Goal: Task Accomplishment & Management: Manage account settings

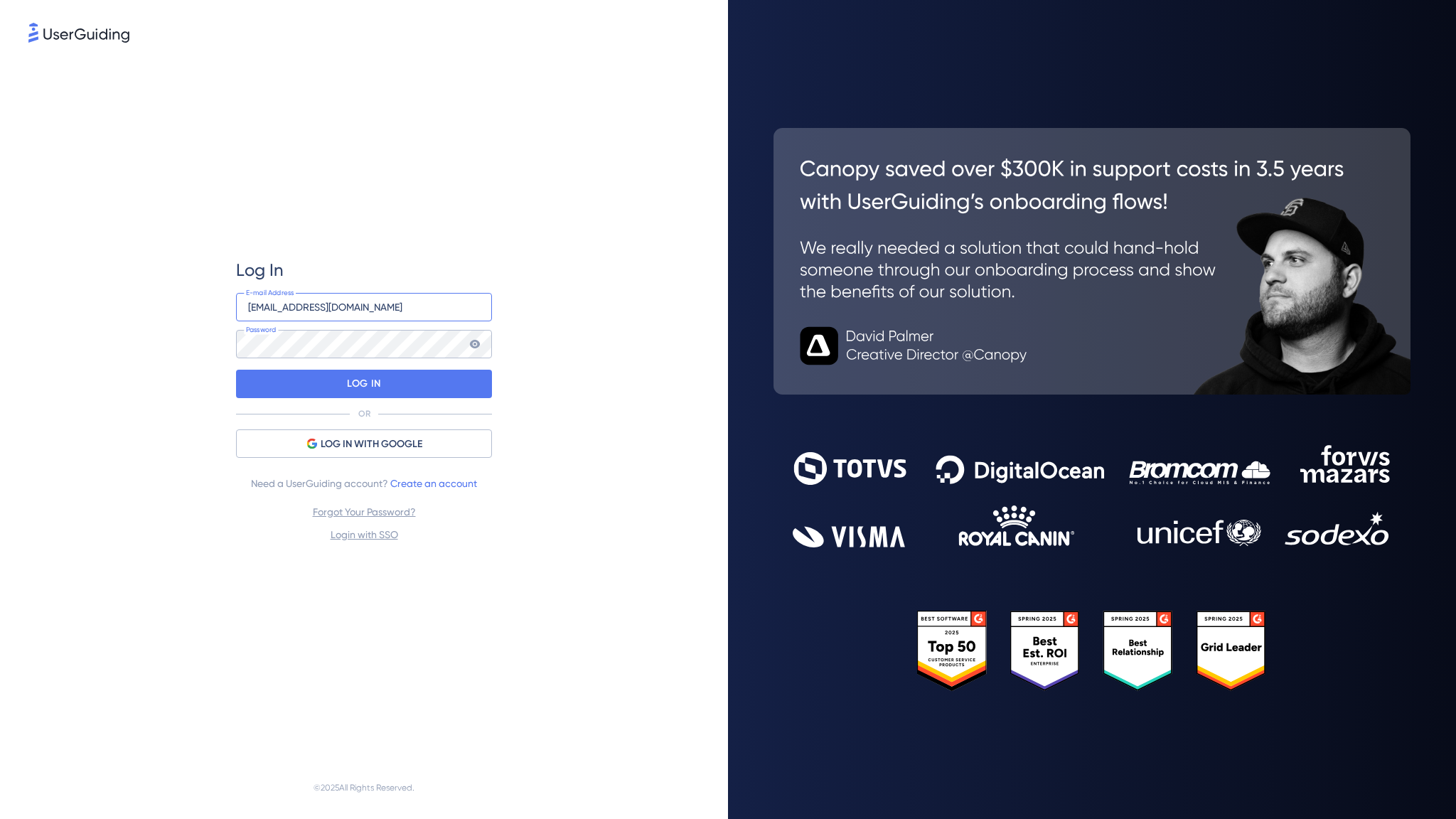
click at [444, 318] on input "carinaf@scanx.jp" at bounding box center [364, 307] width 256 height 29
click at [474, 309] on input "carinaf@scanx.jp" at bounding box center [364, 307] width 256 height 29
type input "]"
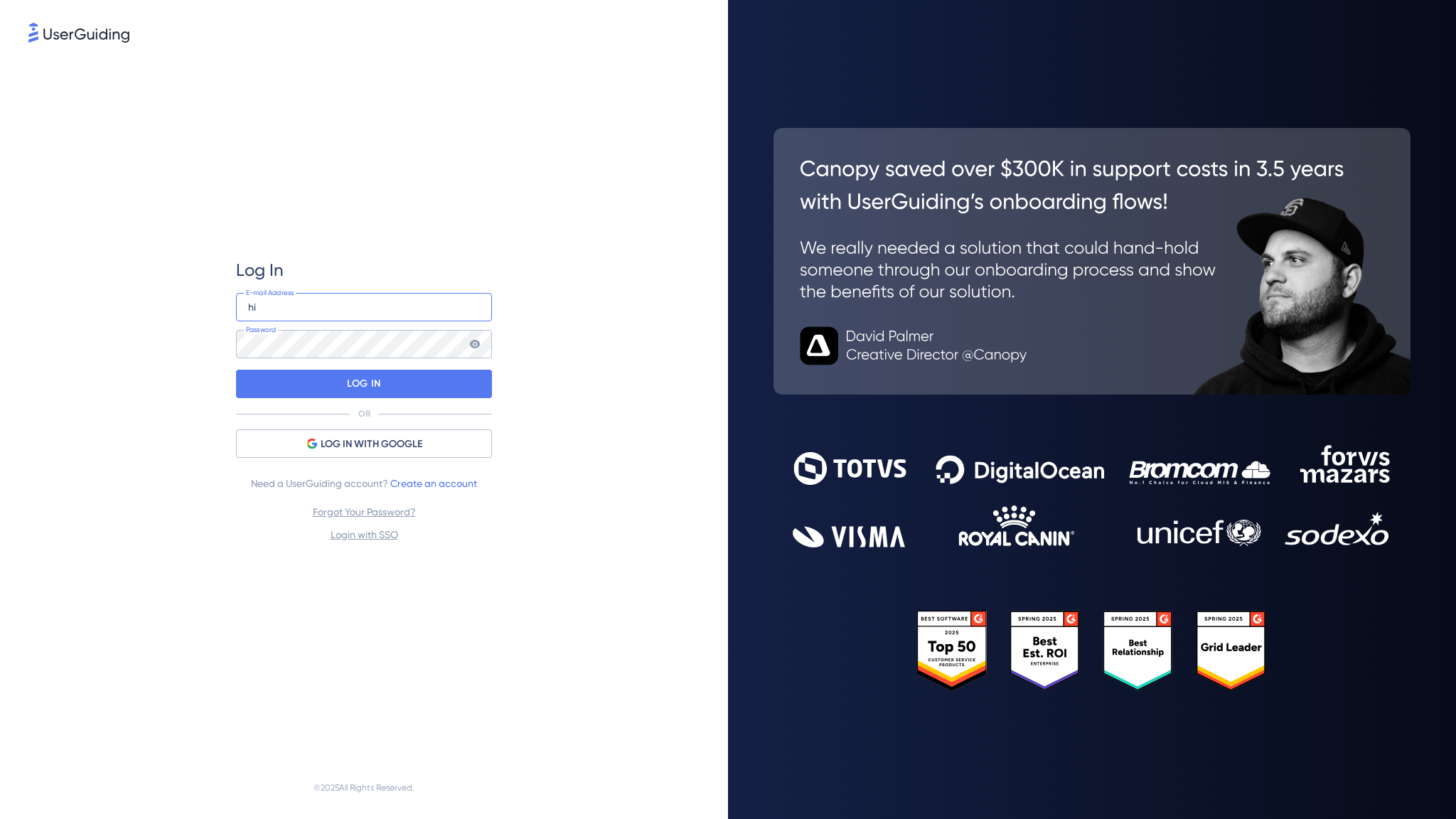
click at [319, 309] on input "hi" at bounding box center [364, 307] width 256 height 29
paste input "roshiy@scanx.jp"
type input "hiroshiy@scanx.jp"
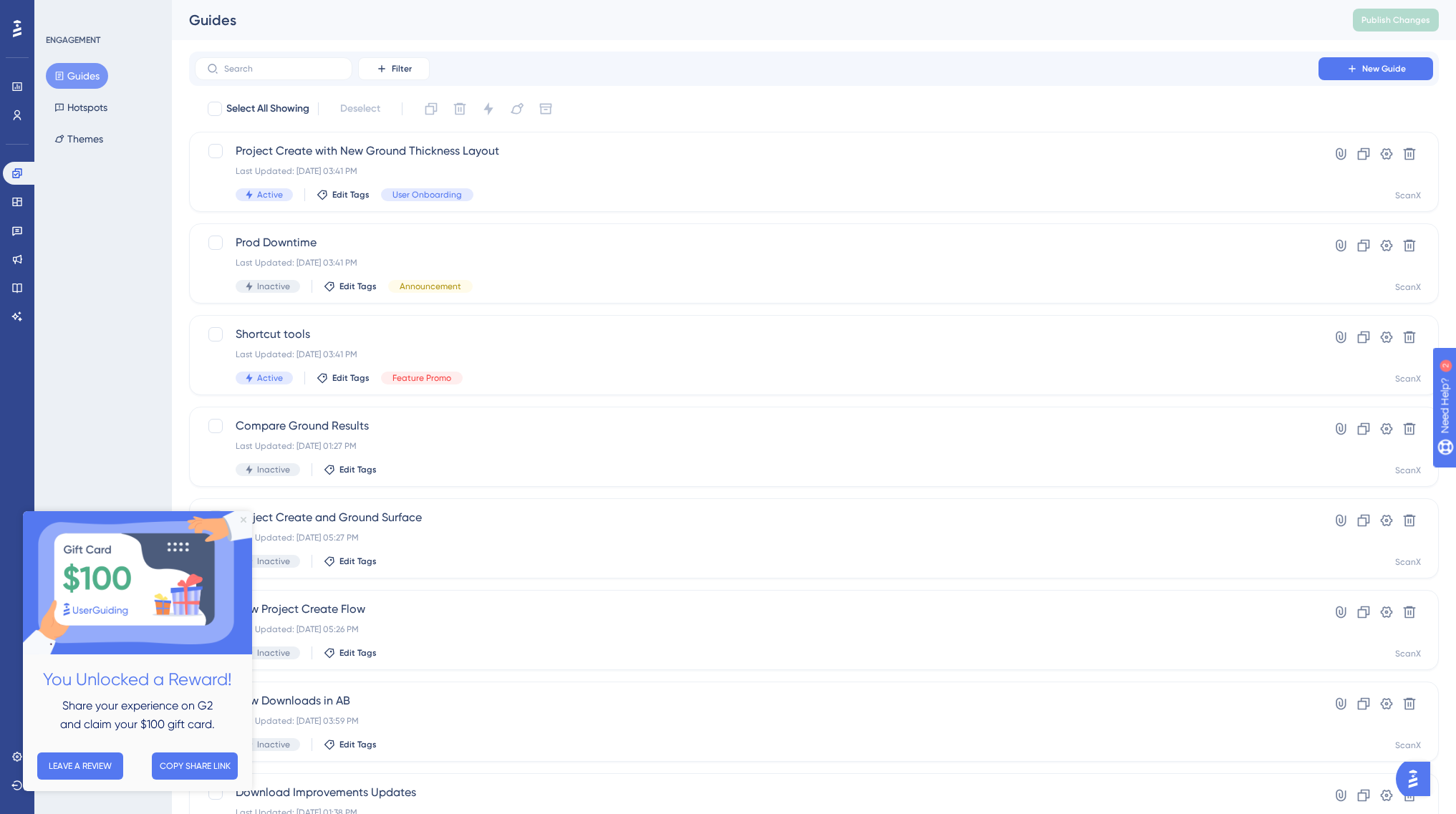
click at [242, 519] on icon "Close Preview" at bounding box center [243, 519] width 6 height 6
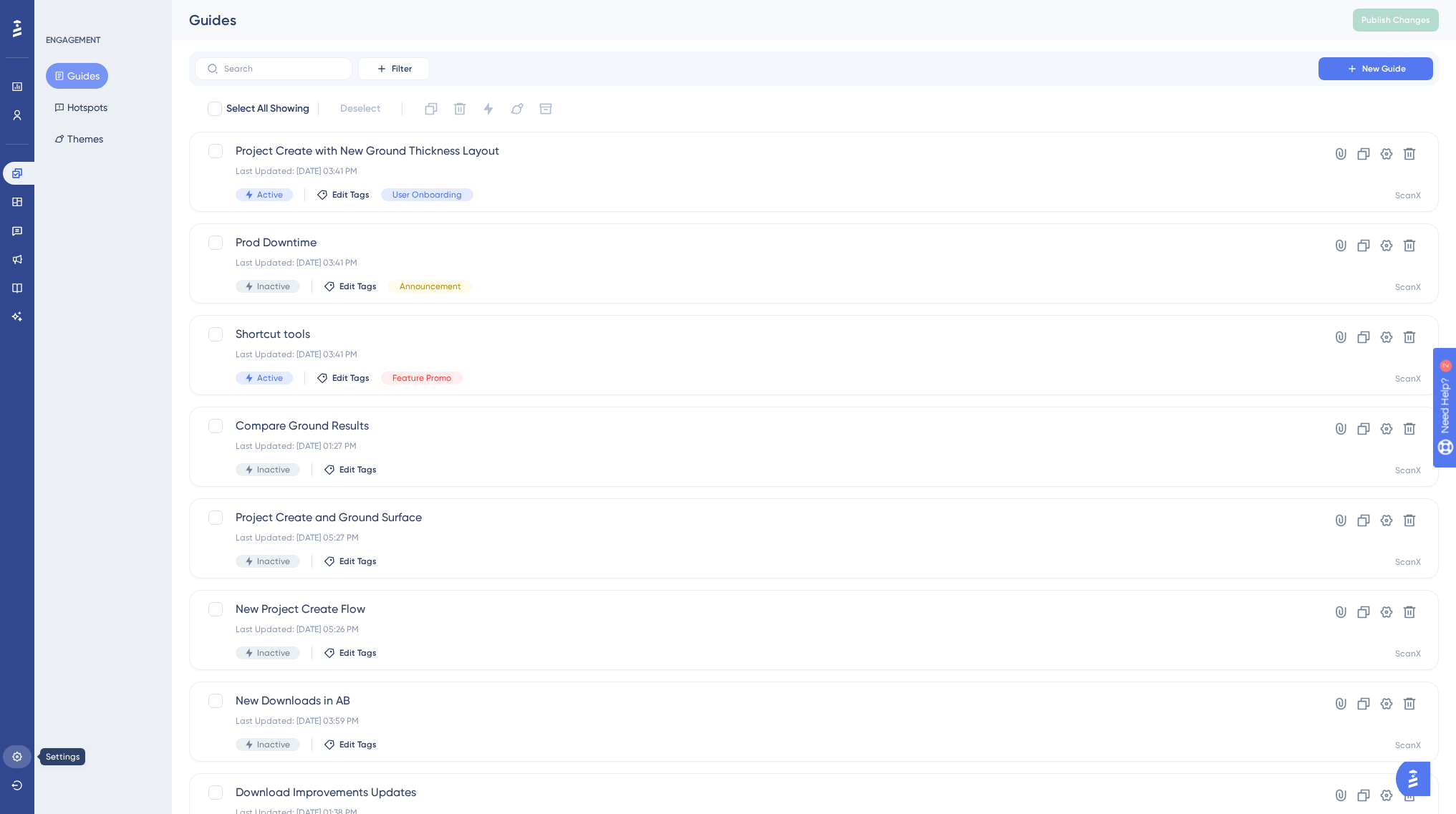
click at [17, 756] on icon at bounding box center [17, 757] width 12 height 12
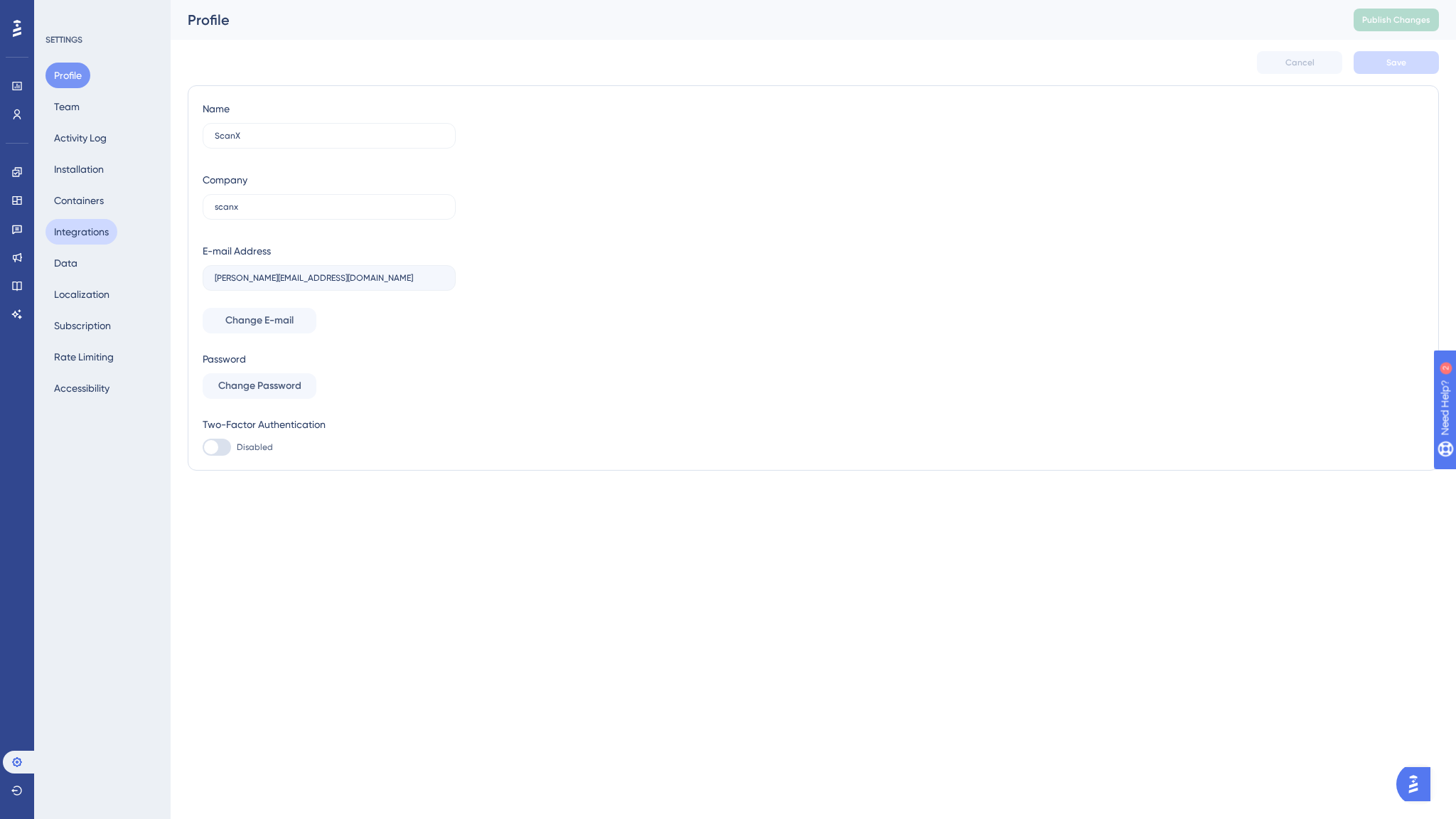
click at [81, 237] on button "Integrations" at bounding box center [81, 232] width 72 height 26
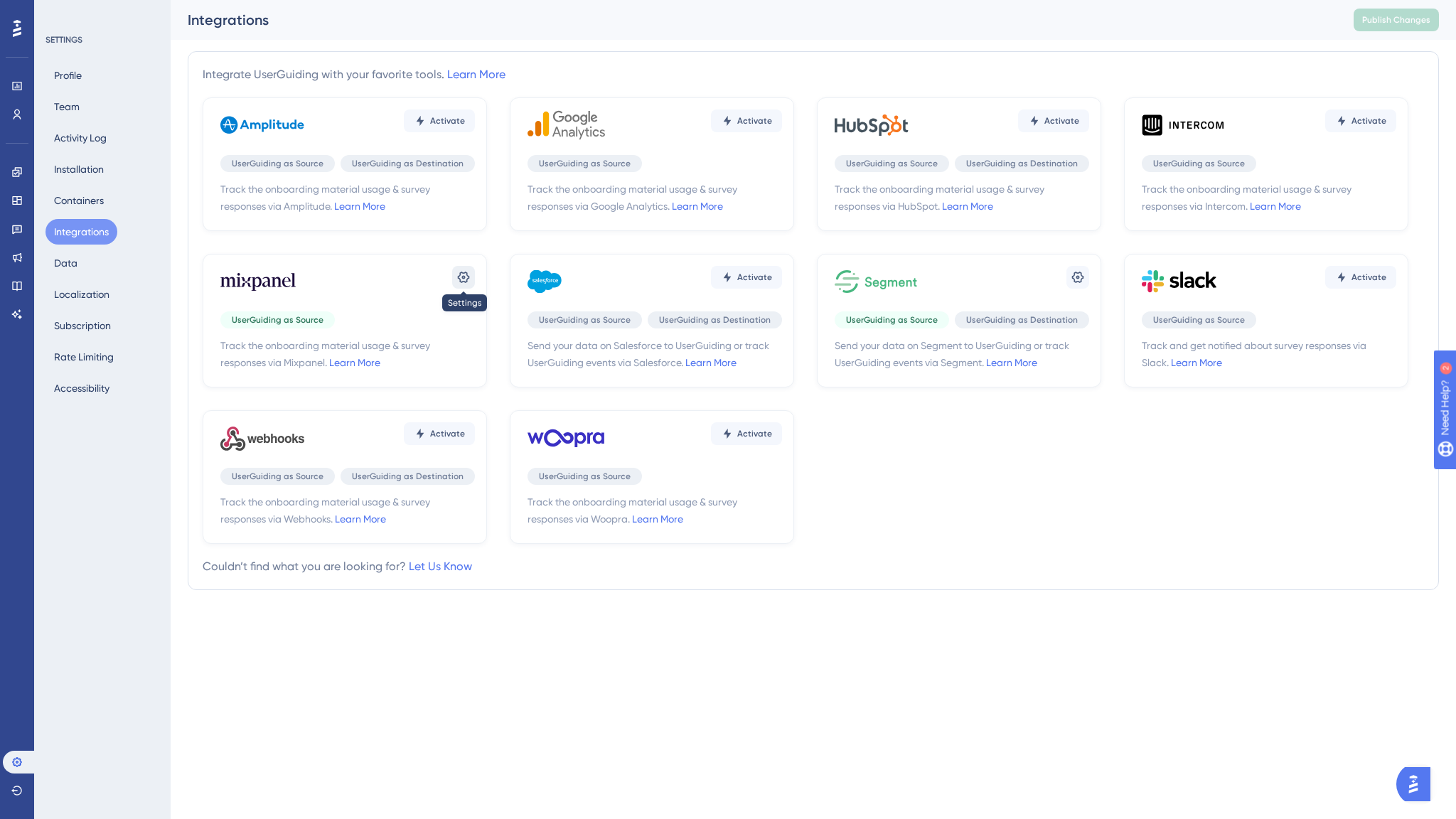
click at [457, 281] on icon at bounding box center [463, 277] width 14 height 14
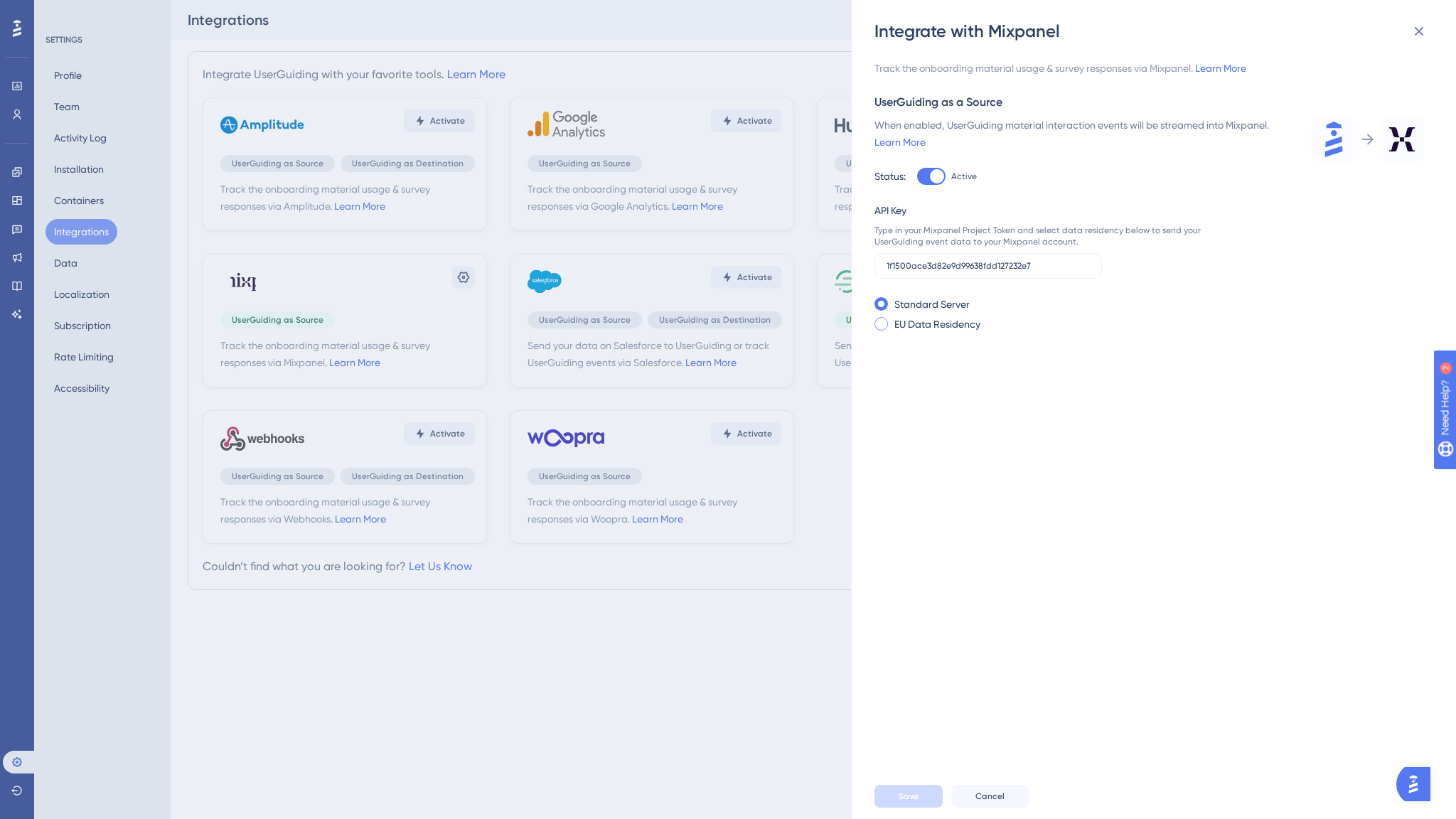
click at [927, 324] on label "EU Data Residency" at bounding box center [937, 324] width 86 height 17
click at [927, 310] on label "Standard Server" at bounding box center [932, 304] width 75 height 17
click at [1060, 269] on input "1f1500ace3d82e9d99638fdd127232e7" at bounding box center [987, 266] width 203 height 10
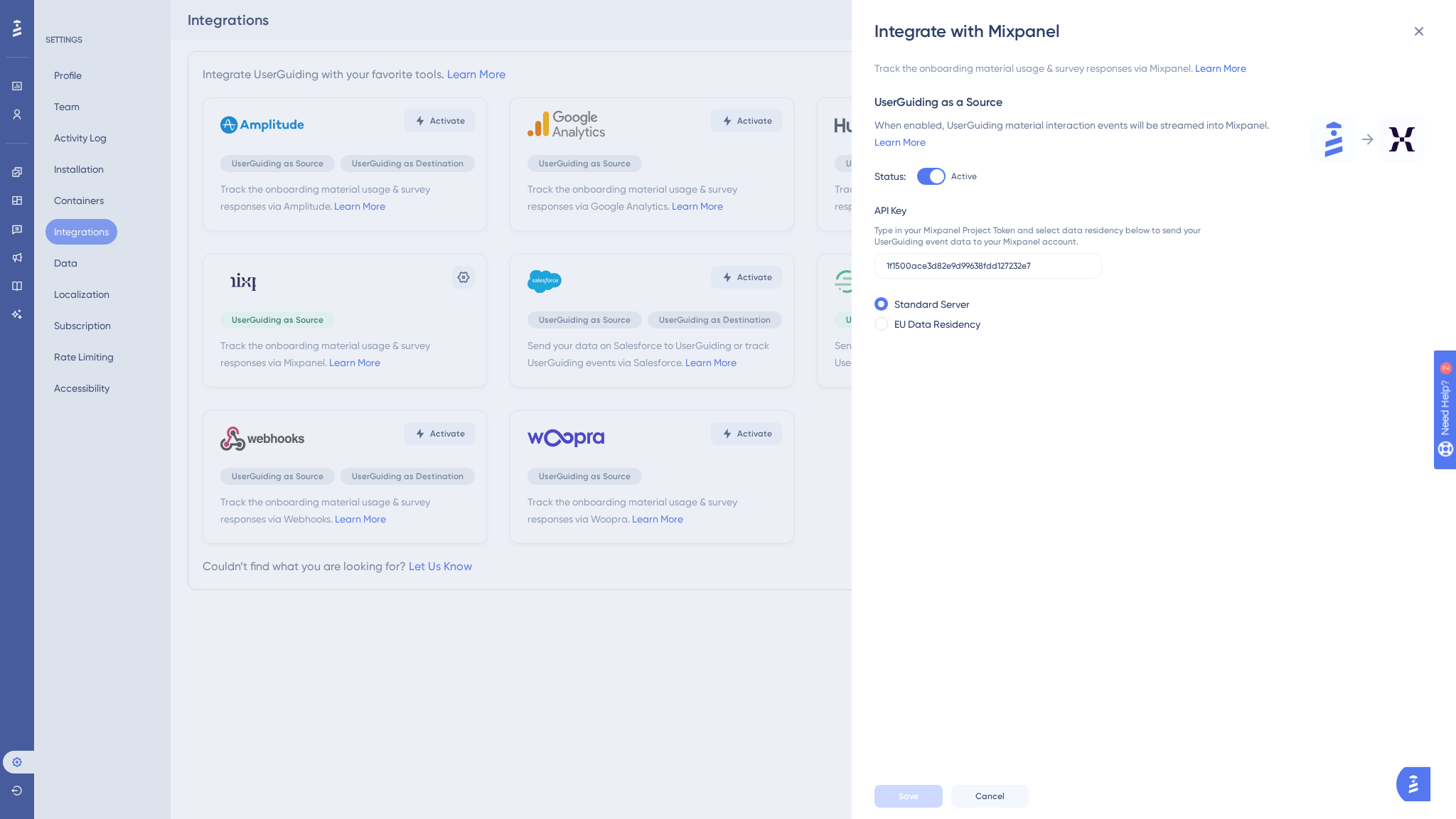
click at [546, 685] on div "Integrate with Mixpanel Track the onboarding material usage & survey responses …" at bounding box center [728, 409] width 1456 height 819
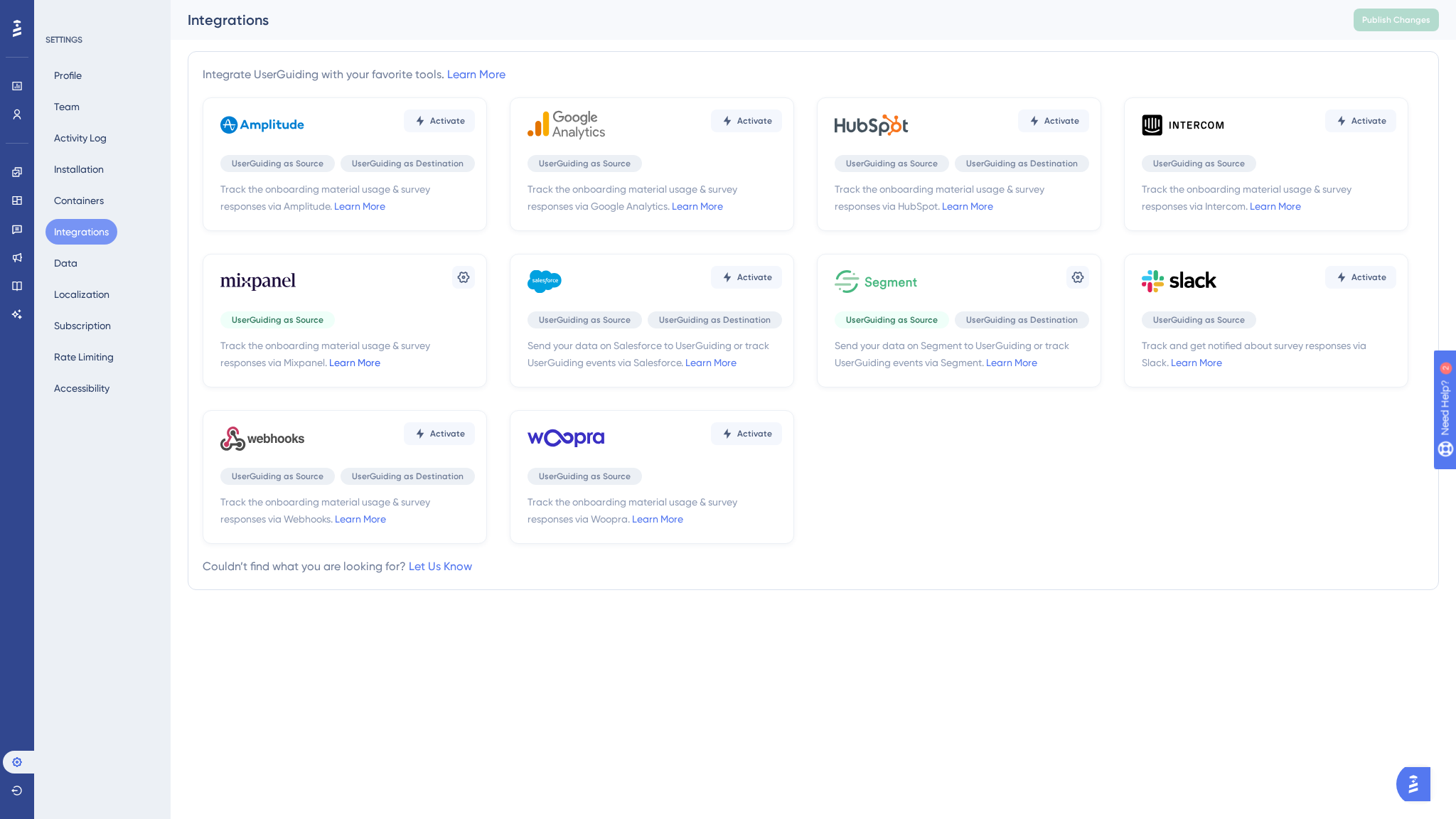
click at [371, 364] on link "Learn More" at bounding box center [354, 363] width 51 height 12
click at [462, 276] on icon at bounding box center [463, 277] width 14 height 14
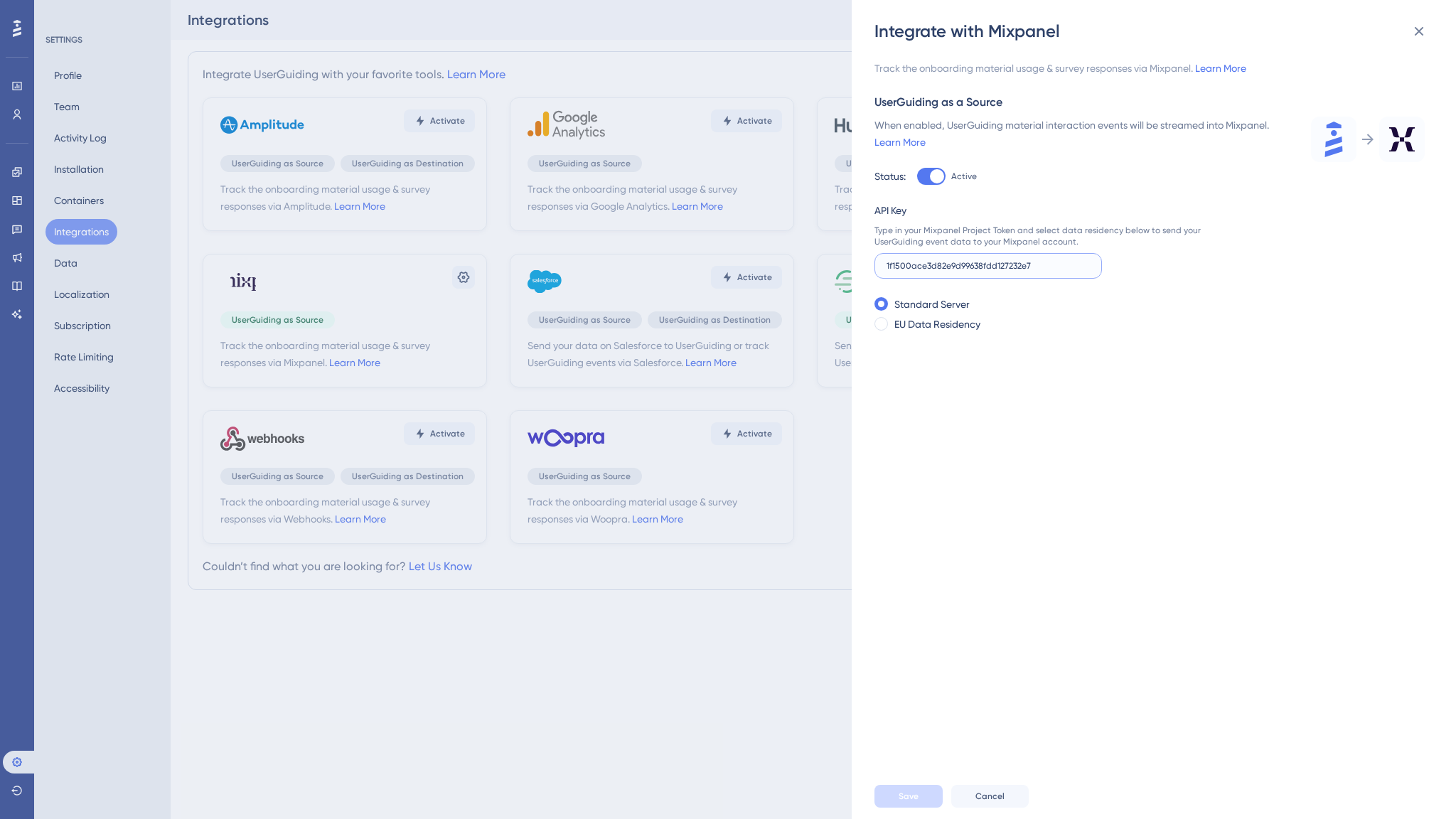
click at [1064, 262] on input "1f1500ace3d82e9d99638fdd127232e7" at bounding box center [987, 266] width 203 height 10
paste input "a28eaa301e6dd51e925dc88c5c9a1d00"
type input "a28eaa301e6dd51e925dc88c5c9a1d00"
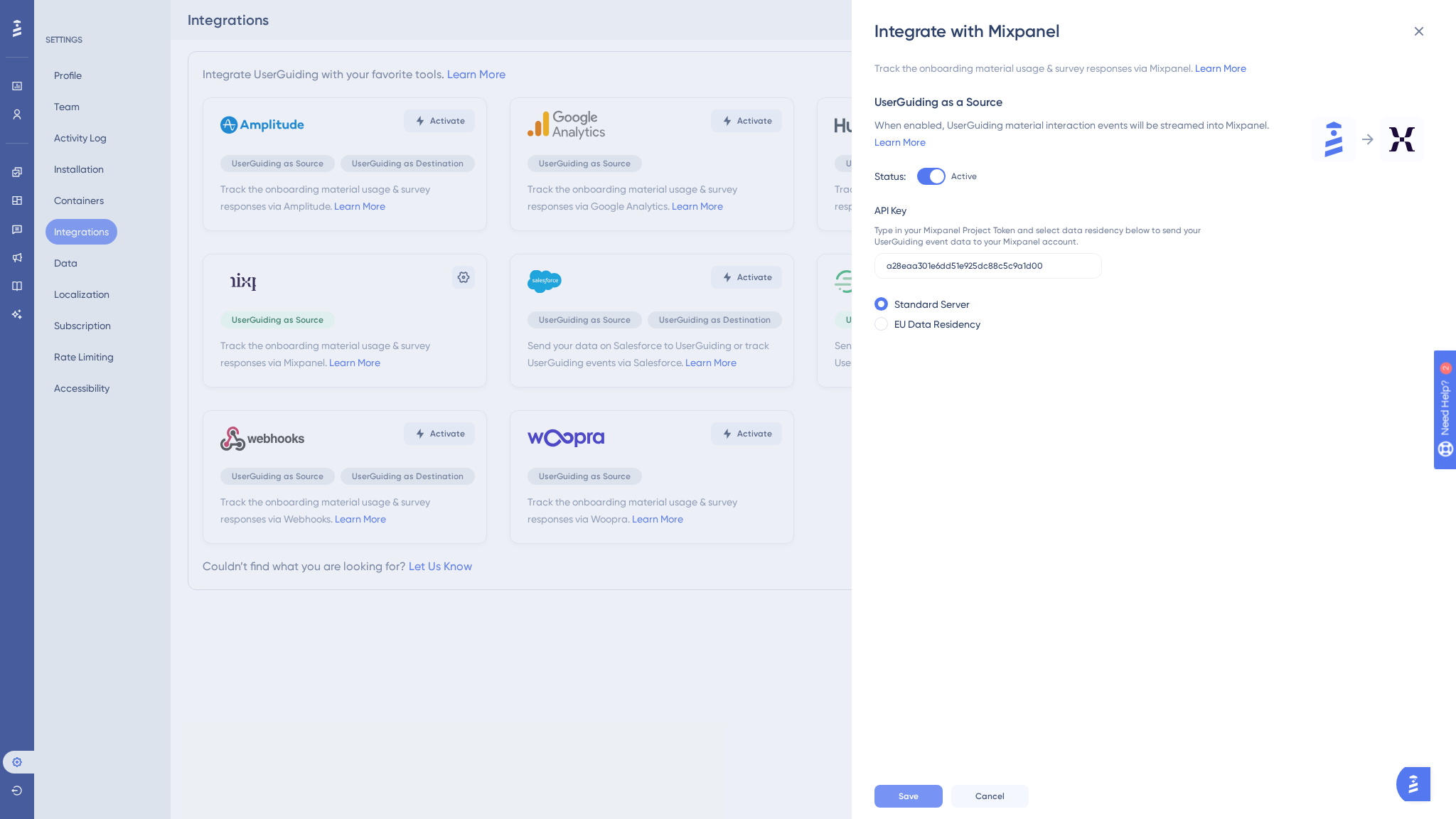
click at [905, 801] on span "Save" at bounding box center [908, 797] width 20 height 12
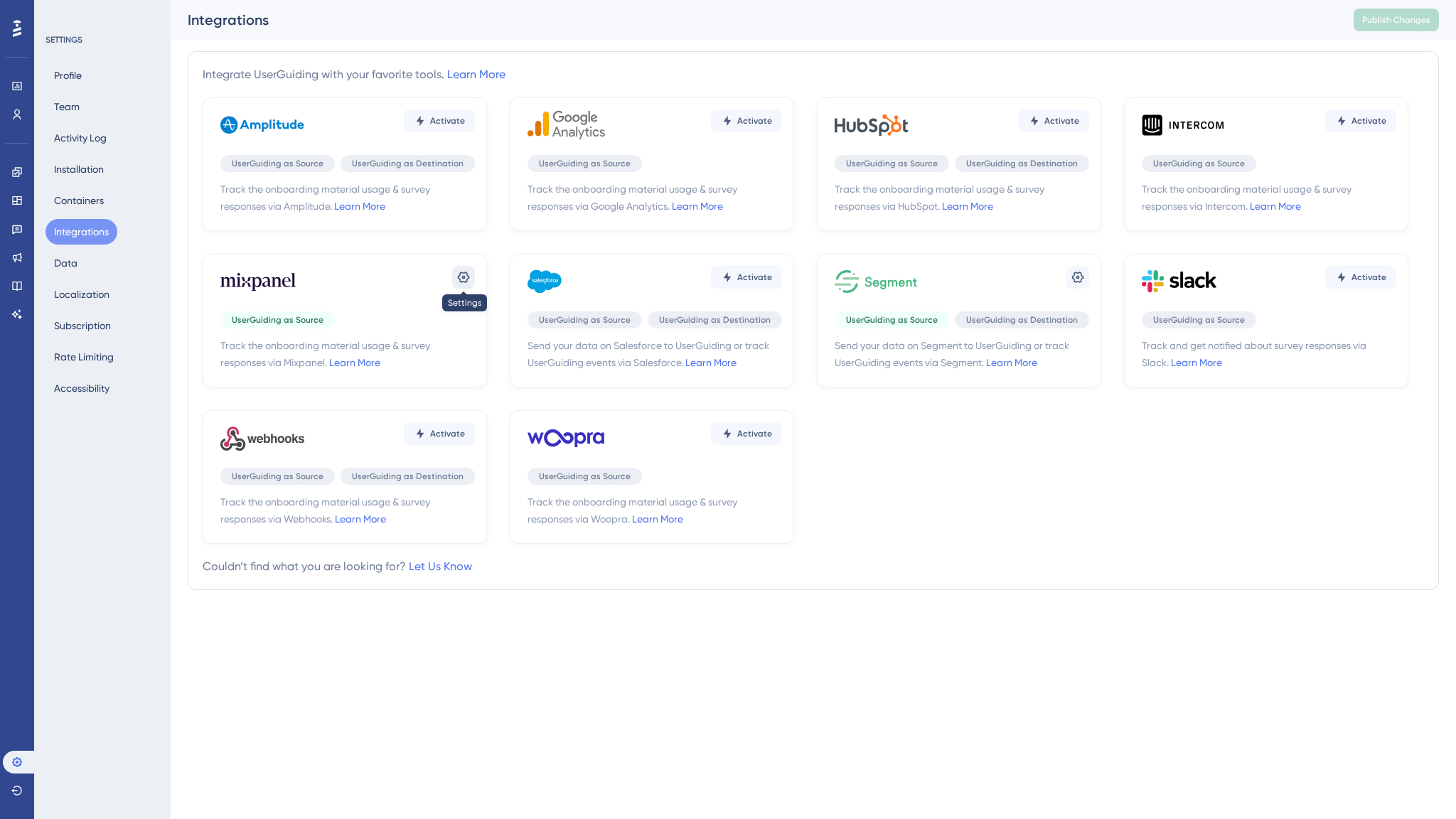
click at [467, 279] on icon at bounding box center [464, 277] width 13 height 12
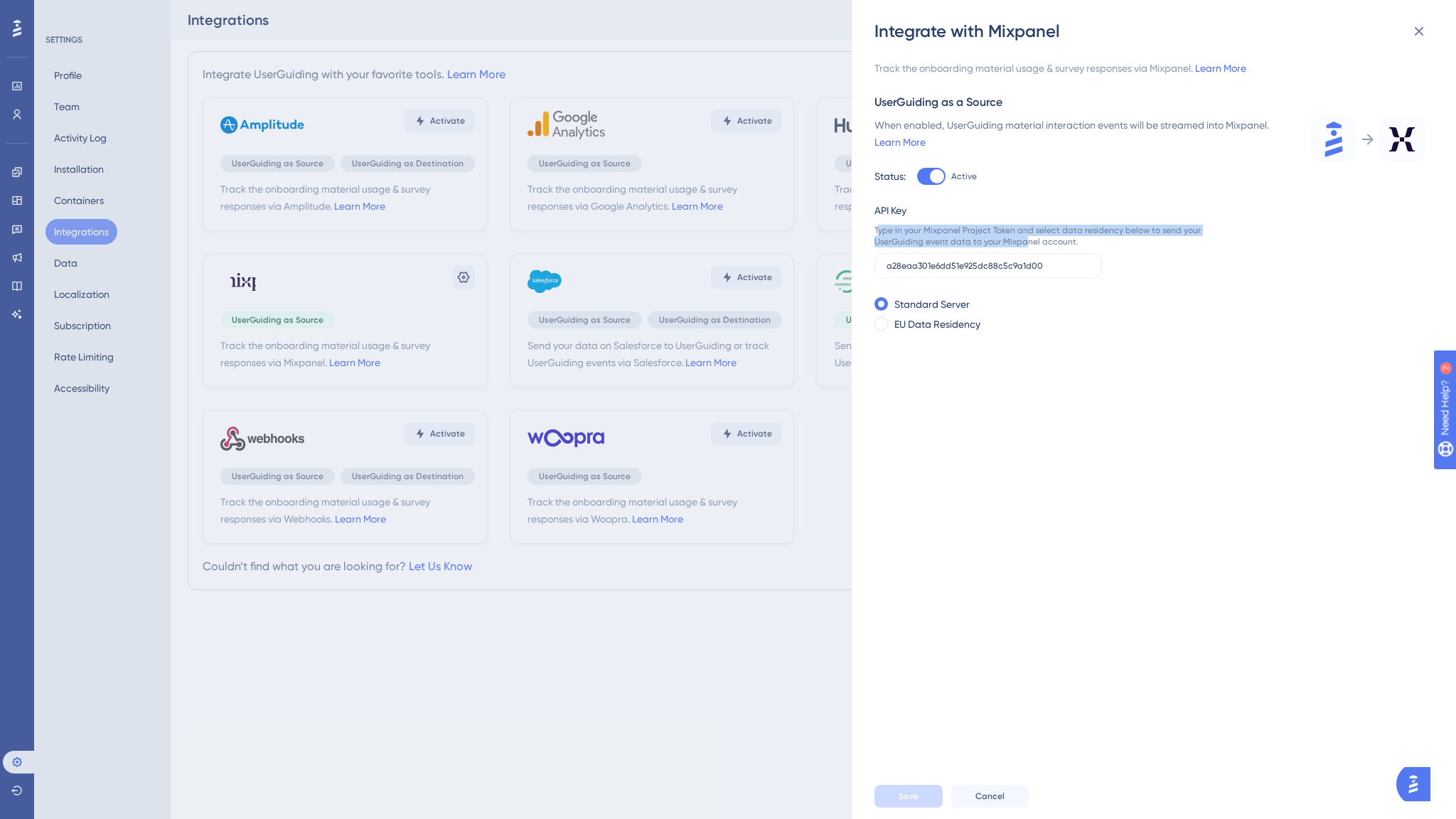
drag, startPoint x: 879, startPoint y: 231, endPoint x: 1024, endPoint y: 236, distance: 145.1
click at [1024, 236] on div "Type in your Mixpanel Project Token and select data residency below to send you…" at bounding box center [1054, 236] width 358 height 23
